Goal: Task Accomplishment & Management: Manage account settings

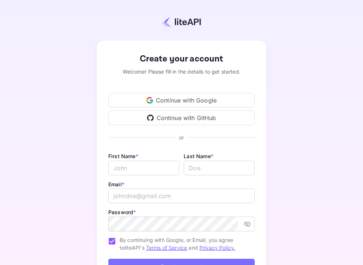
click at [161, 99] on div "Continue with Google" at bounding box center [181, 100] width 146 height 15
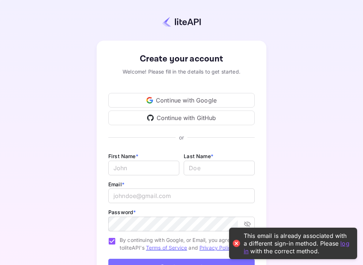
scroll to position [61, 0]
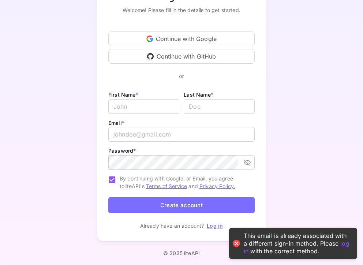
click at [213, 224] on link "Log in" at bounding box center [215, 225] width 16 height 6
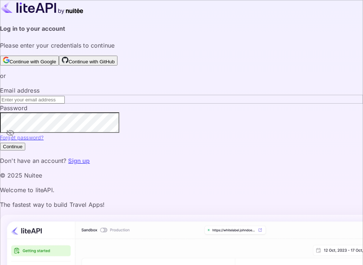
click at [59, 65] on button "Continue with Google" at bounding box center [29, 61] width 59 height 10
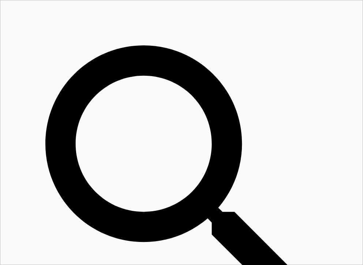
scroll to position [119, 169]
click at [165, 12] on input "Switch to Production mode" at bounding box center [181, 132] width 363 height 265
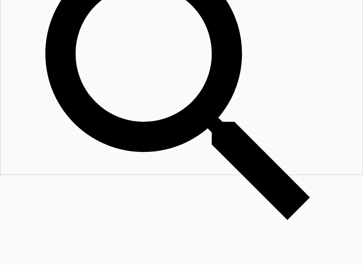
scroll to position [0, 0]
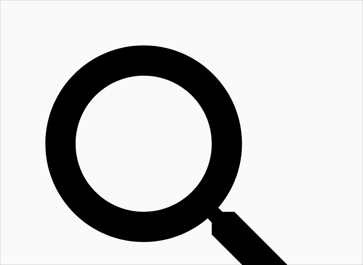
click at [155, 12] on input "Switch to Sandbox mode" at bounding box center [181, 132] width 363 height 265
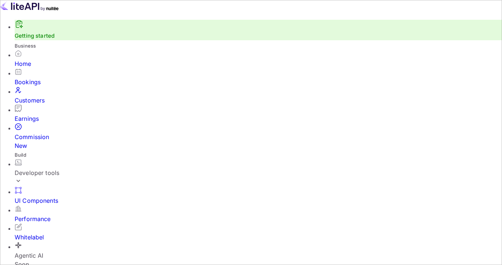
scroll to position [75, 0]
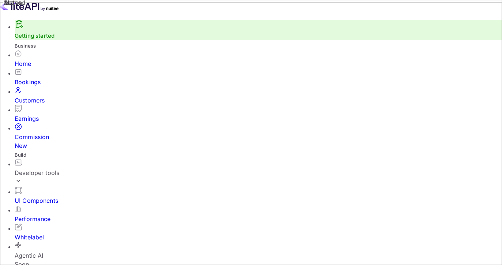
click at [37, 233] on div "Whitelabel" at bounding box center [258, 237] width 487 height 9
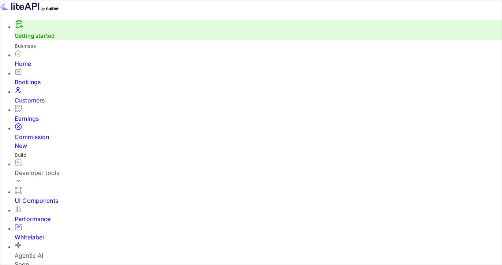
click at [30, 68] on div "Home" at bounding box center [258, 63] width 487 height 9
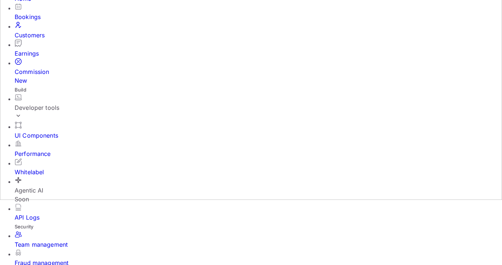
scroll to position [56, 0]
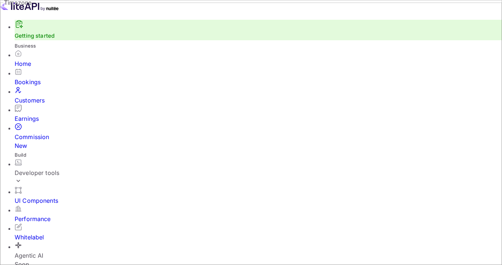
click at [32, 39] on link "Getting started" at bounding box center [35, 35] width 40 height 7
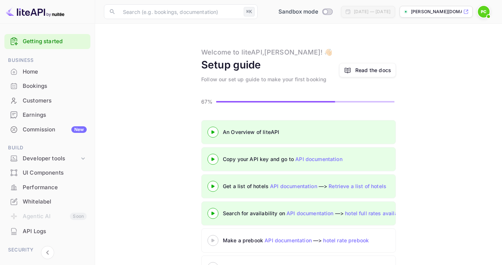
scroll to position [8, 0]
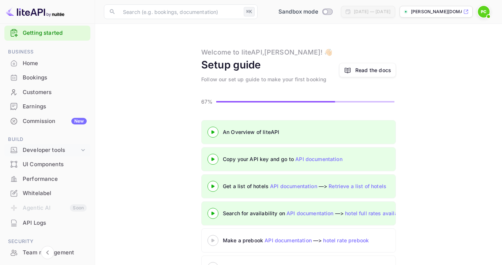
click at [68, 149] on div "Developer tools" at bounding box center [51, 150] width 57 height 8
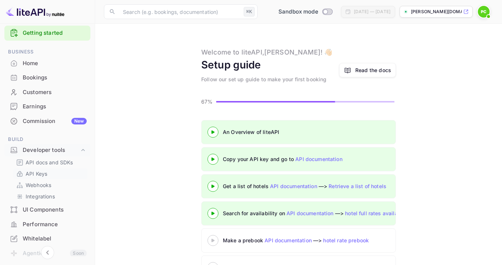
click at [34, 172] on p "API Keys" at bounding box center [37, 174] width 22 height 8
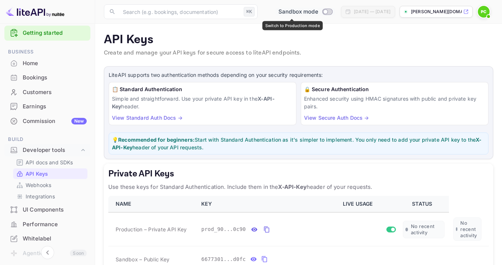
click at [318, 10] on input "Switch to Production mode" at bounding box center [325, 11] width 15 height 5
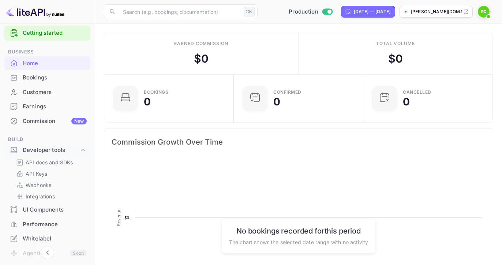
scroll to position [119, 125]
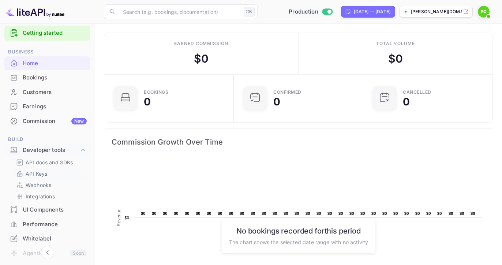
click at [35, 173] on p "API Keys" at bounding box center [37, 174] width 22 height 8
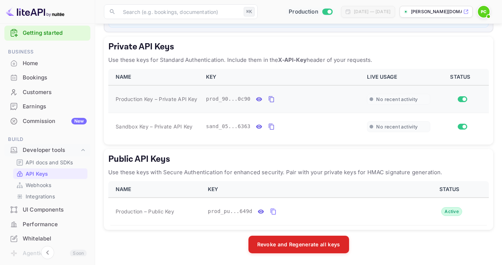
scroll to position [127, 0]
click at [271, 98] on icon "private api keys table" at bounding box center [271, 99] width 7 height 9
